Goal: Check status: Check status

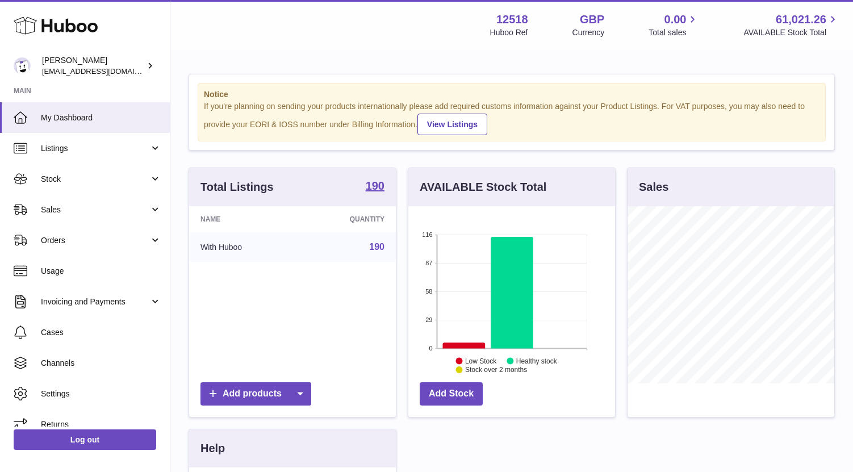
scroll to position [177, 207]
click at [69, 174] on span "Stock" at bounding box center [95, 179] width 108 height 11
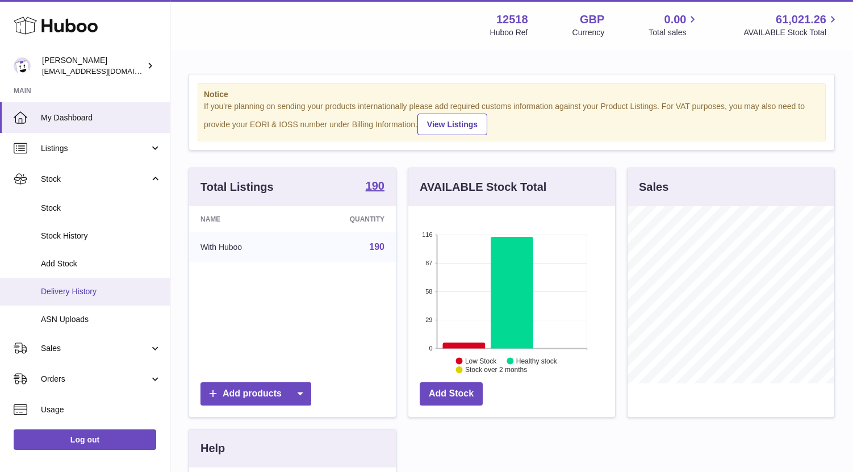
click at [72, 296] on span "Delivery History" at bounding box center [101, 291] width 120 height 11
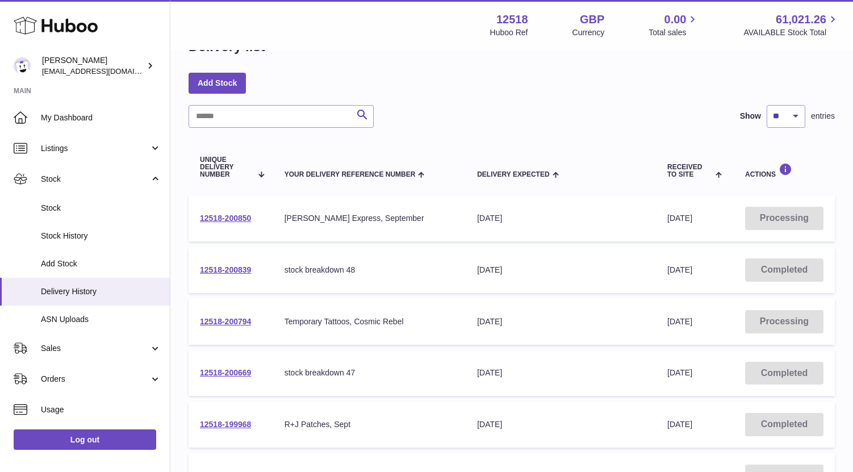
scroll to position [49, 0]
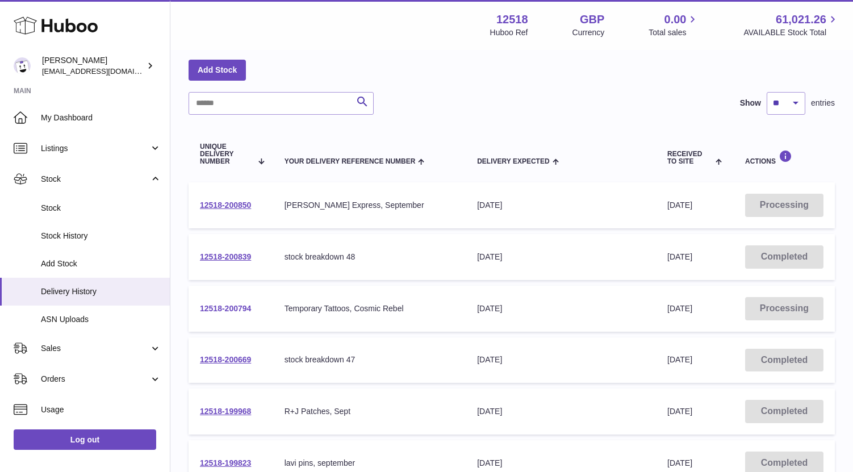
click at [244, 308] on link "12518-200794" at bounding box center [225, 308] width 51 height 9
click at [236, 206] on link "12518-200850" at bounding box center [225, 204] width 51 height 9
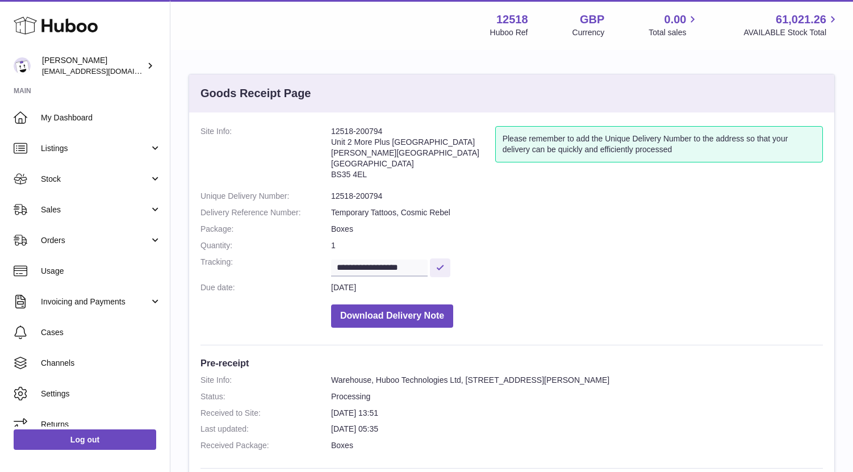
drag, startPoint x: 384, startPoint y: 129, endPoint x: 315, endPoint y: 129, distance: 69.3
click at [315, 129] on dl "**********" at bounding box center [511, 229] width 622 height 207
copy dl "12518-200794"
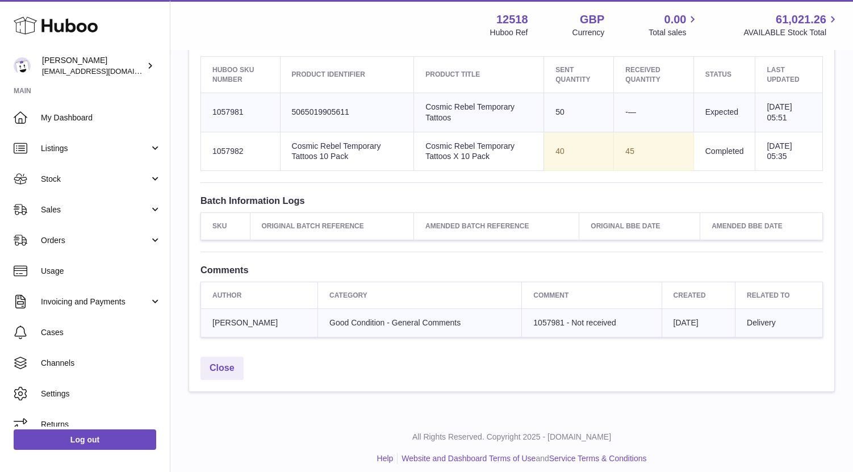
scroll to position [439, 0]
drag, startPoint x: 254, startPoint y: 150, endPoint x: 200, endPoint y: 150, distance: 53.9
click at [200, 150] on div "**********" at bounding box center [511, 13] width 645 height 680
click at [328, 188] on div "**********" at bounding box center [511, 13] width 645 height 680
drag, startPoint x: 252, startPoint y: 152, endPoint x: 197, endPoint y: 152, distance: 55.1
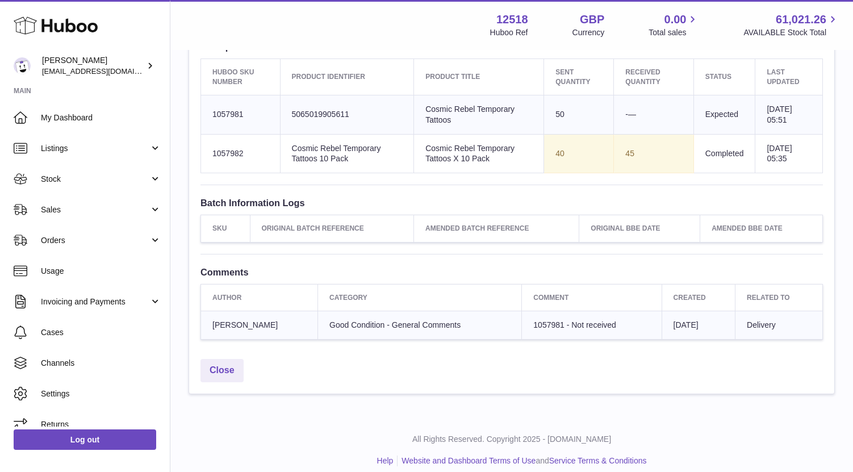
click at [197, 152] on div "**********" at bounding box center [511, 13] width 645 height 680
click at [232, 154] on td "Huboo SKU Number 1057982" at bounding box center [240, 153] width 79 height 39
drag, startPoint x: 248, startPoint y: 153, endPoint x: 214, endPoint y: 153, distance: 33.5
click at [214, 153] on td "Huboo SKU Number 1057982" at bounding box center [240, 153] width 79 height 39
copy td "1057982"
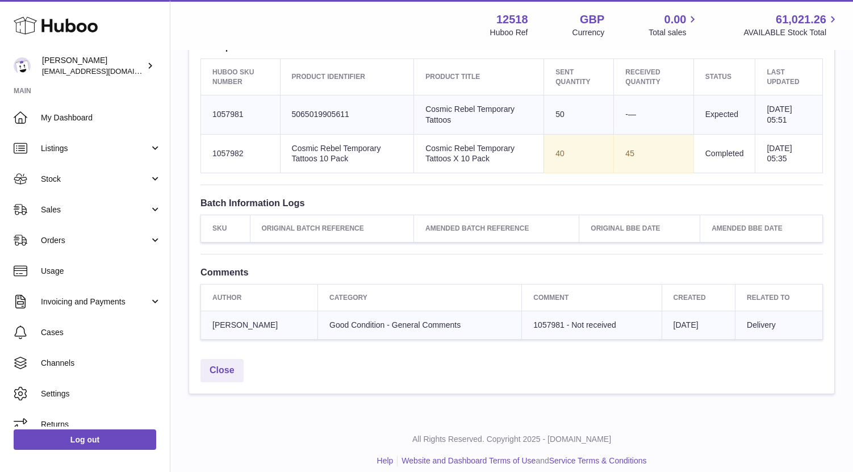
drag, startPoint x: 249, startPoint y: 112, endPoint x: 207, endPoint y: 112, distance: 42.6
click at [207, 112] on td "Huboo SKU Number 1057981" at bounding box center [240, 114] width 79 height 39
copy td "1057981"
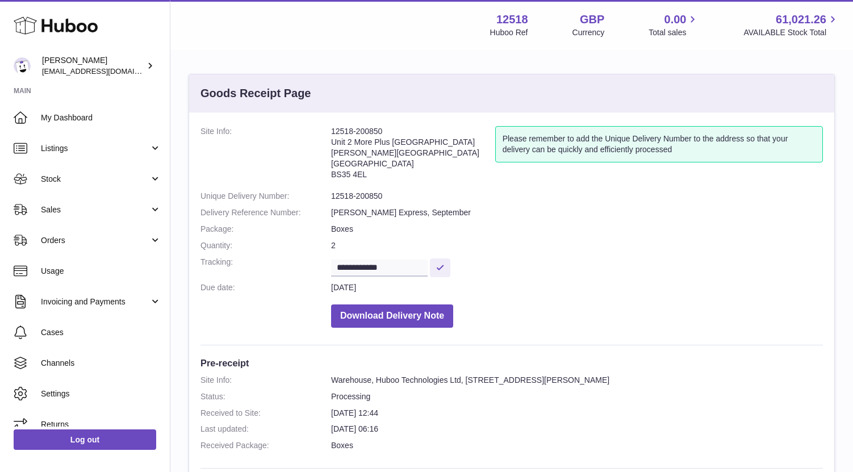
drag, startPoint x: 383, startPoint y: 134, endPoint x: 315, endPoint y: 134, distance: 67.6
click at [315, 134] on dl "**********" at bounding box center [511, 229] width 622 height 207
copy dl "12518-200850"
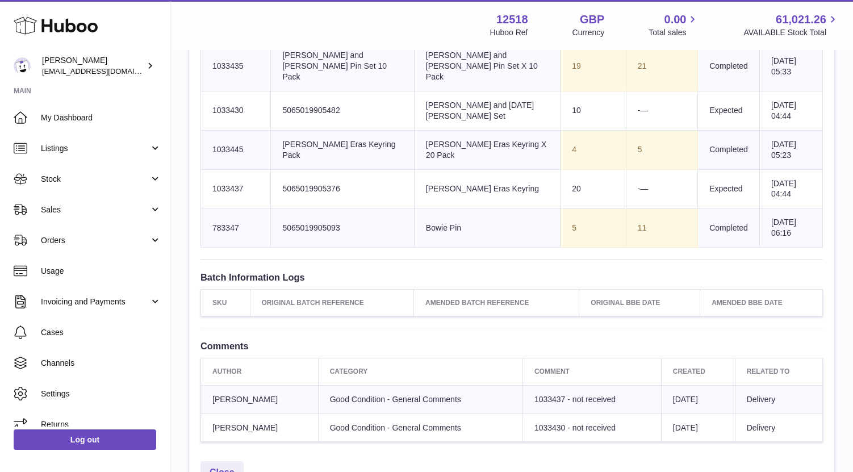
scroll to position [638, 0]
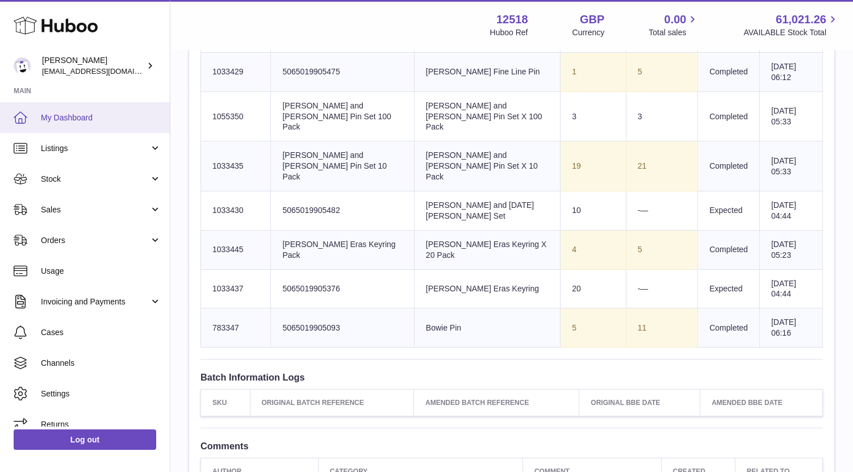
click at [65, 120] on span "My Dashboard" at bounding box center [101, 117] width 120 height 11
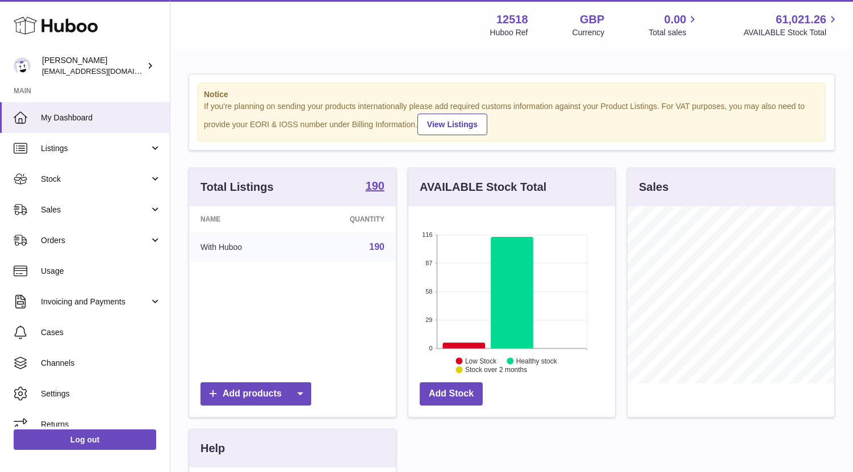
scroll to position [177, 207]
click at [66, 181] on span "Stock" at bounding box center [95, 179] width 108 height 11
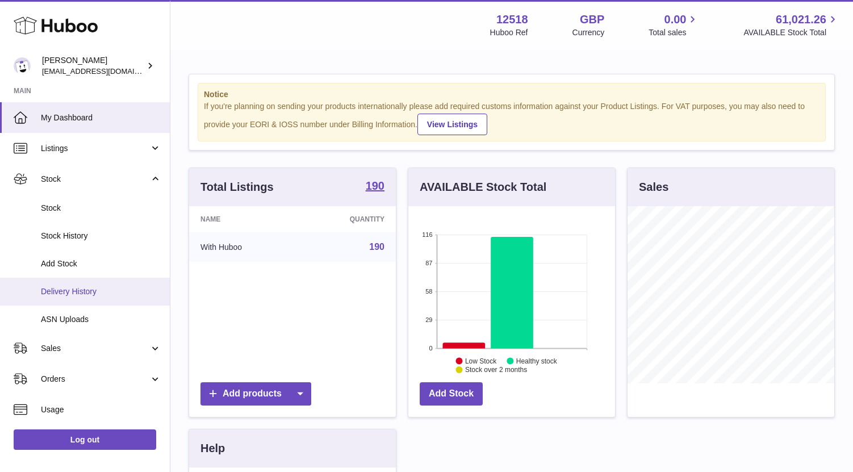
click at [65, 292] on span "Delivery History" at bounding box center [101, 291] width 120 height 11
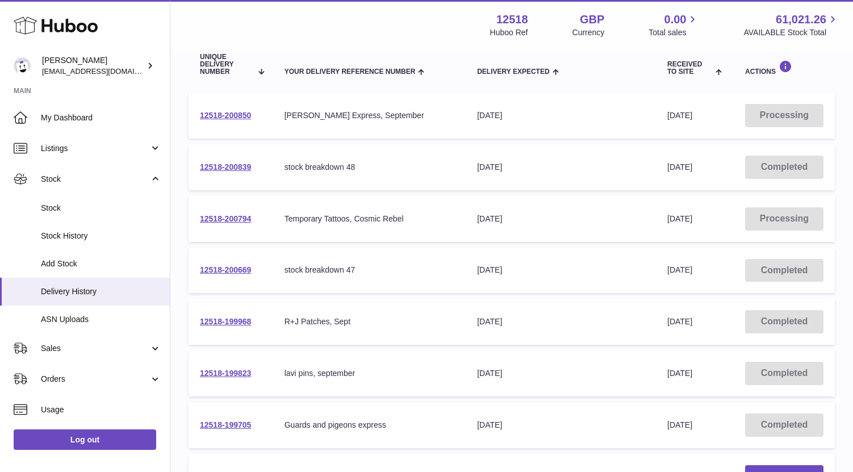
scroll to position [394, 0]
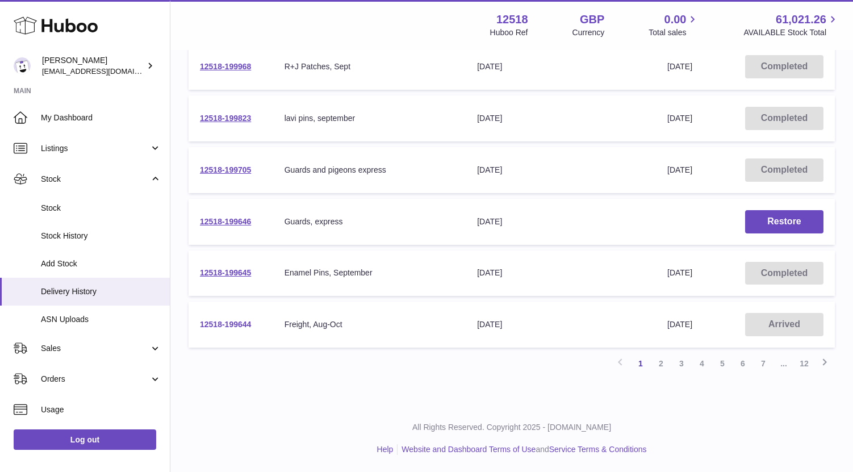
drag, startPoint x: 266, startPoint y: 322, endPoint x: 200, endPoint y: 320, distance: 65.9
click at [200, 320] on td "12518-199644" at bounding box center [231, 325] width 85 height 46
copy link "12518-199644"
click at [295, 303] on td "Your Delivery Reference Number Freight, Aug-Oct" at bounding box center [369, 325] width 193 height 46
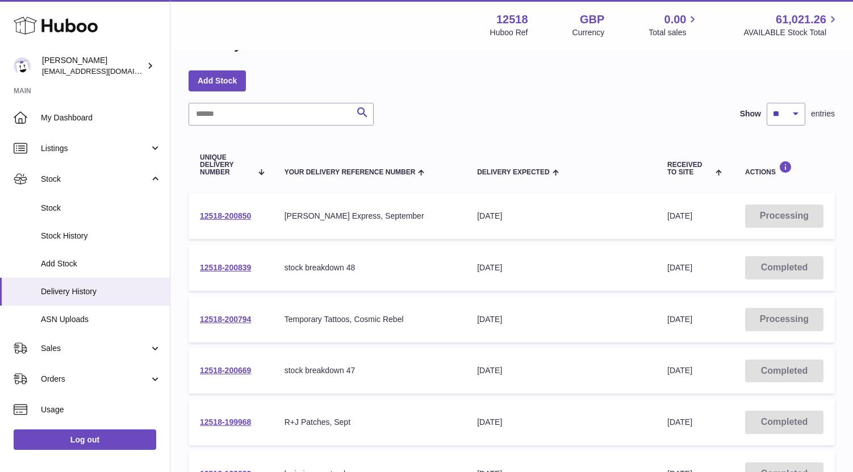
scroll to position [40, 0]
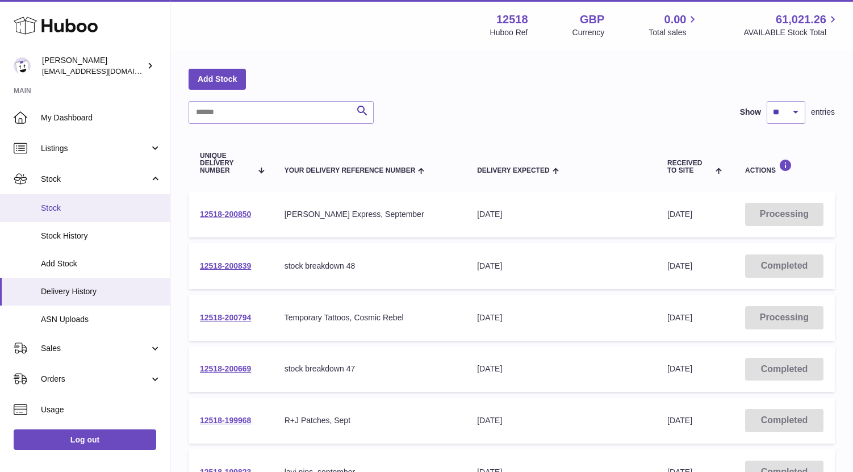
click at [52, 207] on span "Stock" at bounding box center [101, 208] width 120 height 11
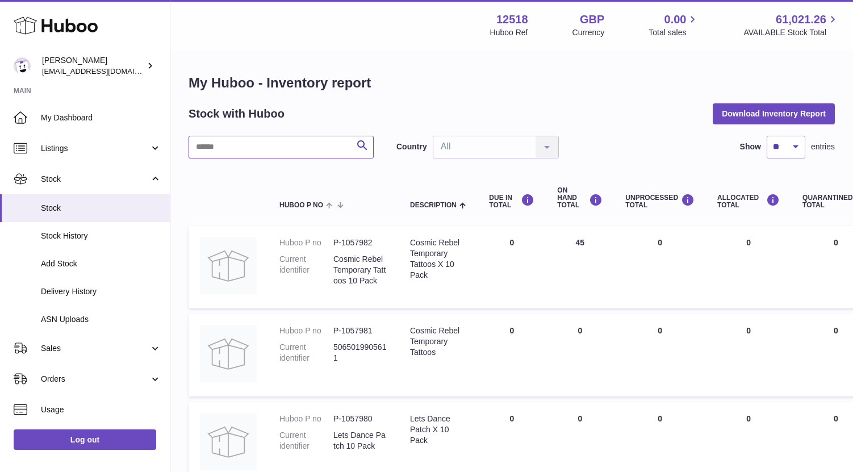
click at [276, 146] on input "text" at bounding box center [281, 147] width 185 height 23
paste input "**********"
type input "**********"
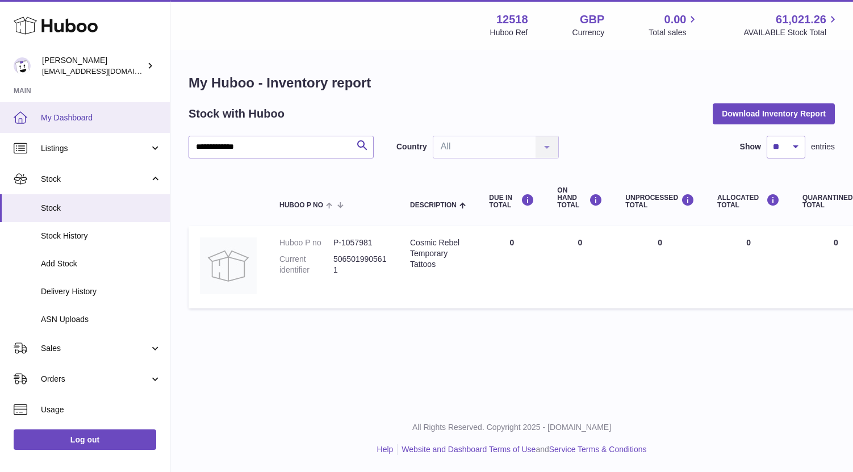
click at [83, 118] on span "My Dashboard" at bounding box center [101, 117] width 120 height 11
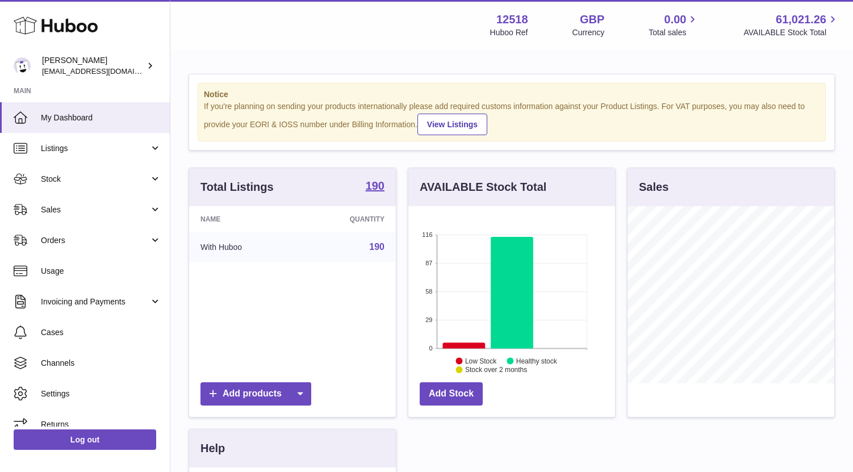
scroll to position [177, 207]
